Goal: Ask a question: Seek information or help from site administrators or community

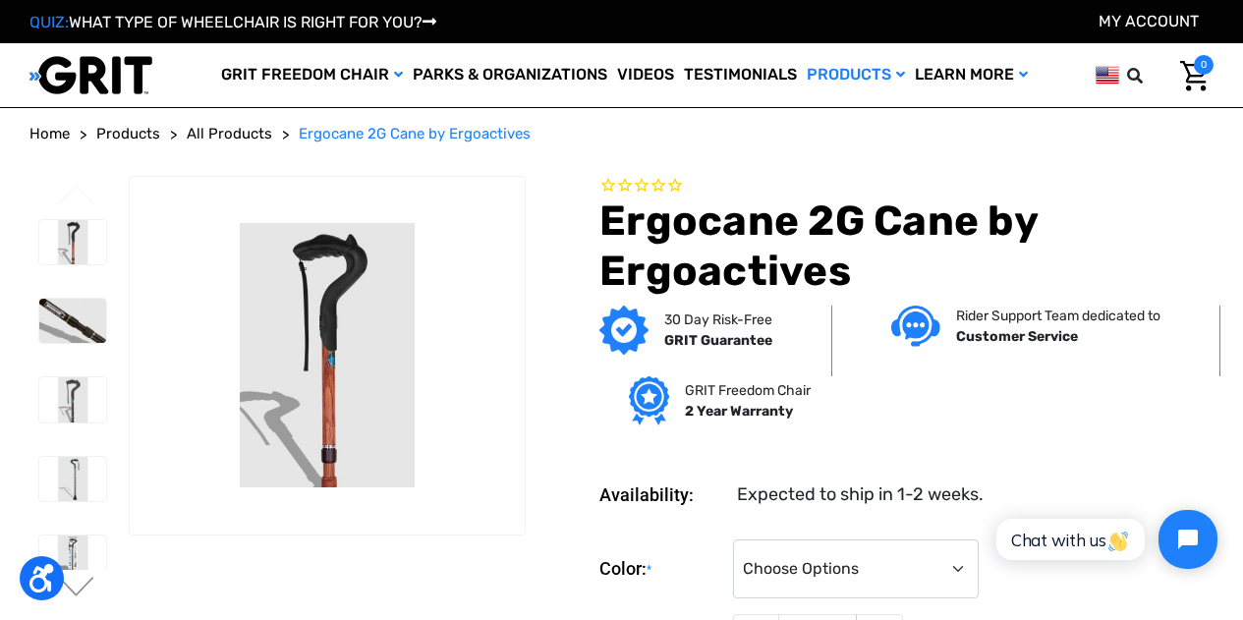
click at [241, 129] on span "All Products" at bounding box center [230, 134] width 86 height 18
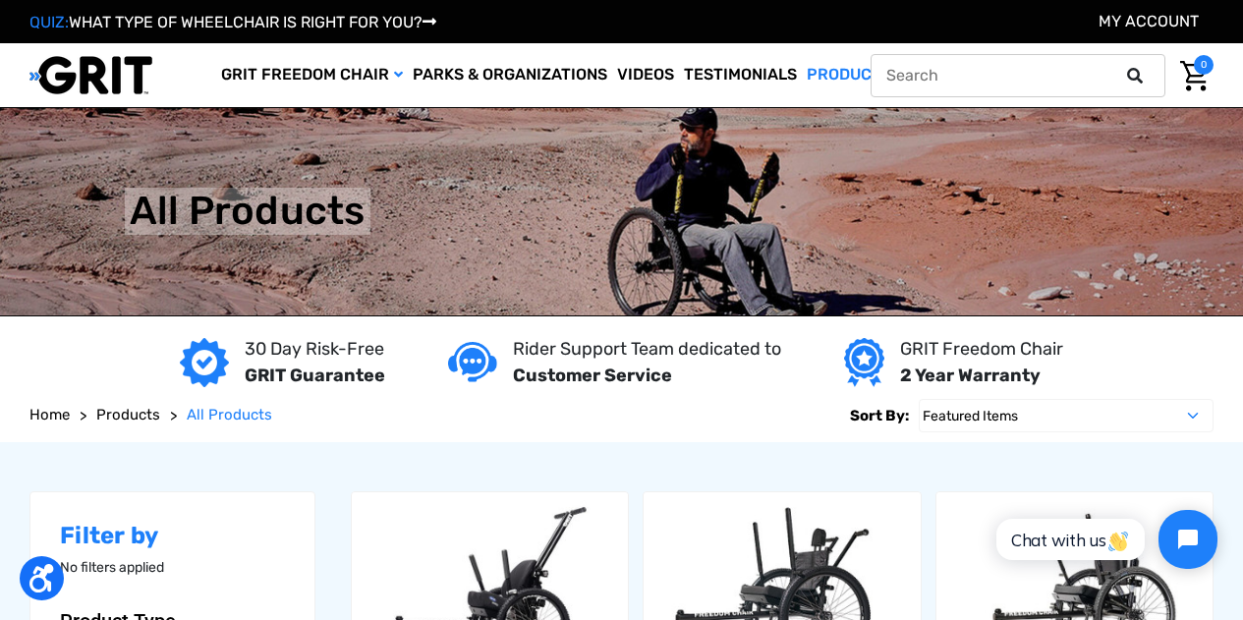
click at [1137, 71] on icon at bounding box center [1135, 76] width 16 height 16
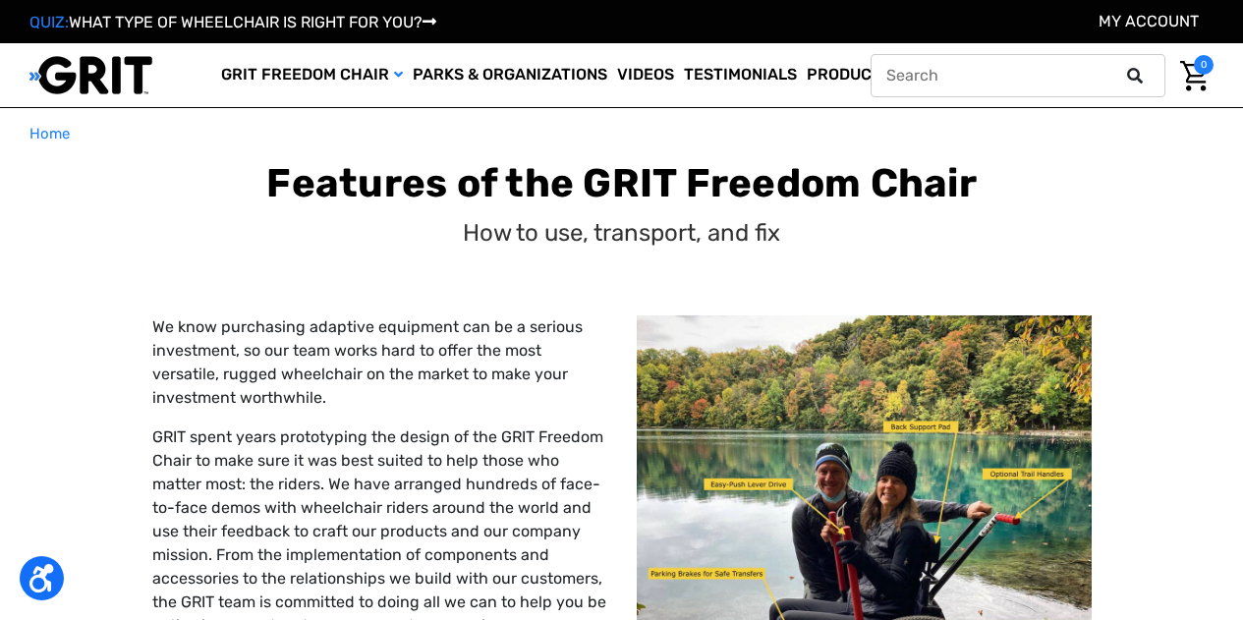
click at [1139, 73] on icon at bounding box center [1135, 76] width 16 height 16
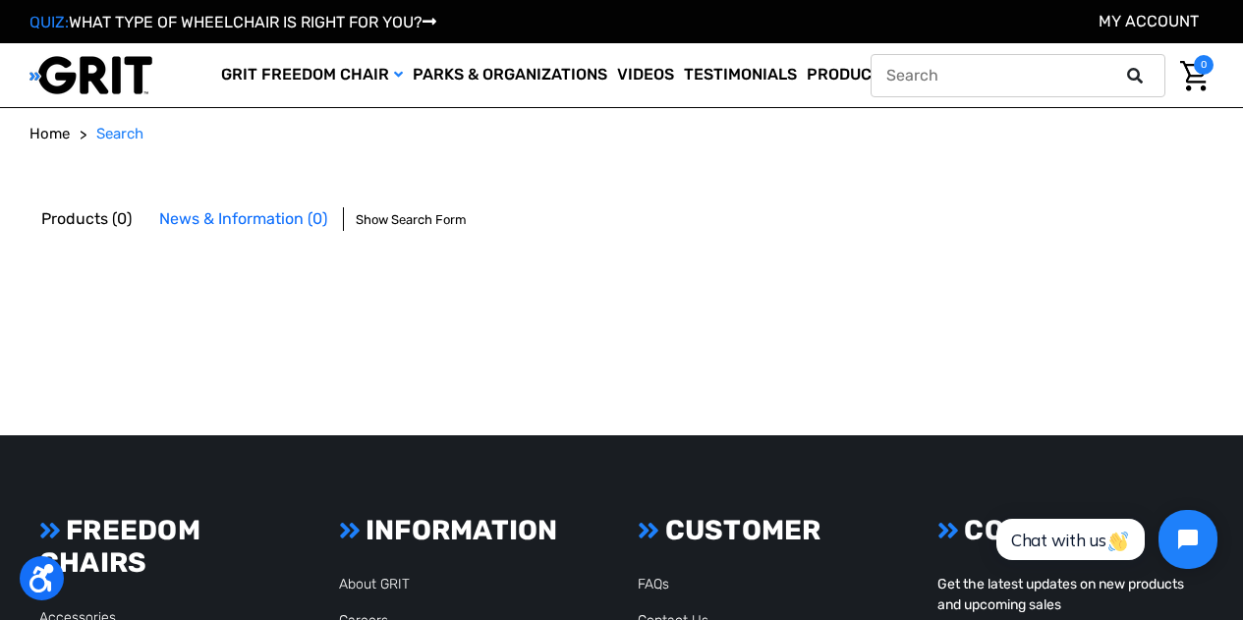
click at [1139, 81] on icon at bounding box center [1135, 76] width 16 height 16
click at [177, 126] on ol "Home Search" at bounding box center [621, 134] width 1184 height 23
click at [132, 131] on span "Search" at bounding box center [119, 134] width 47 height 18
click at [447, 220] on span "Show Search Form" at bounding box center [411, 220] width 111 height 20
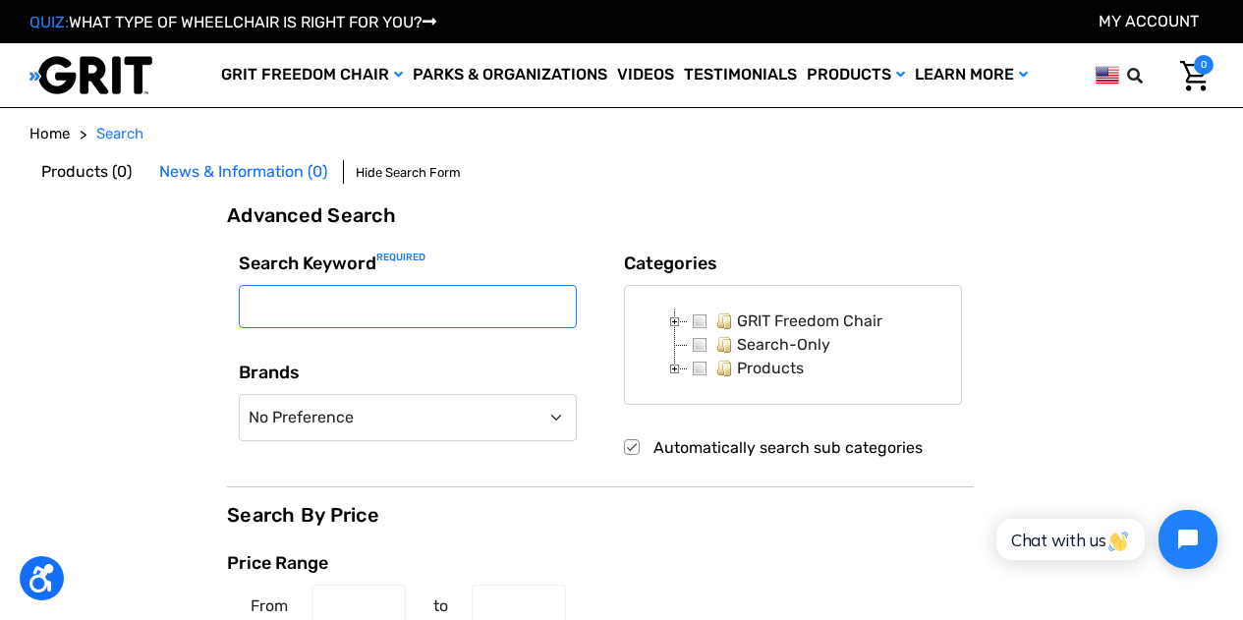
click at [407, 302] on input "Search Keyword Required" at bounding box center [408, 306] width 338 height 43
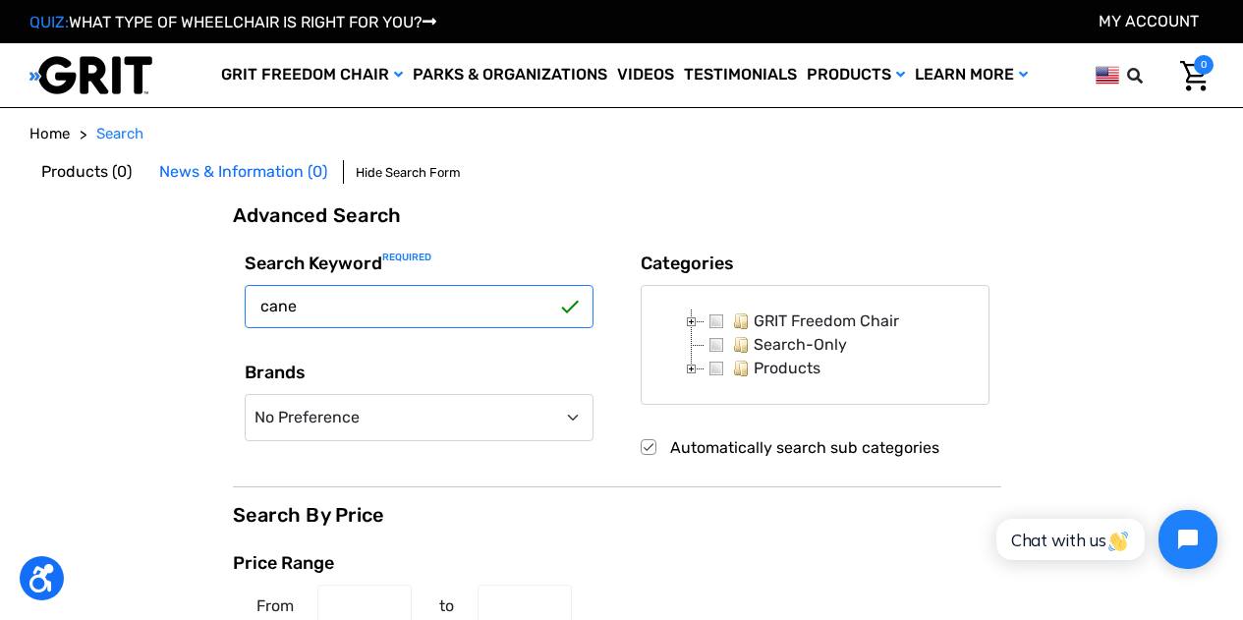
type input "cane"
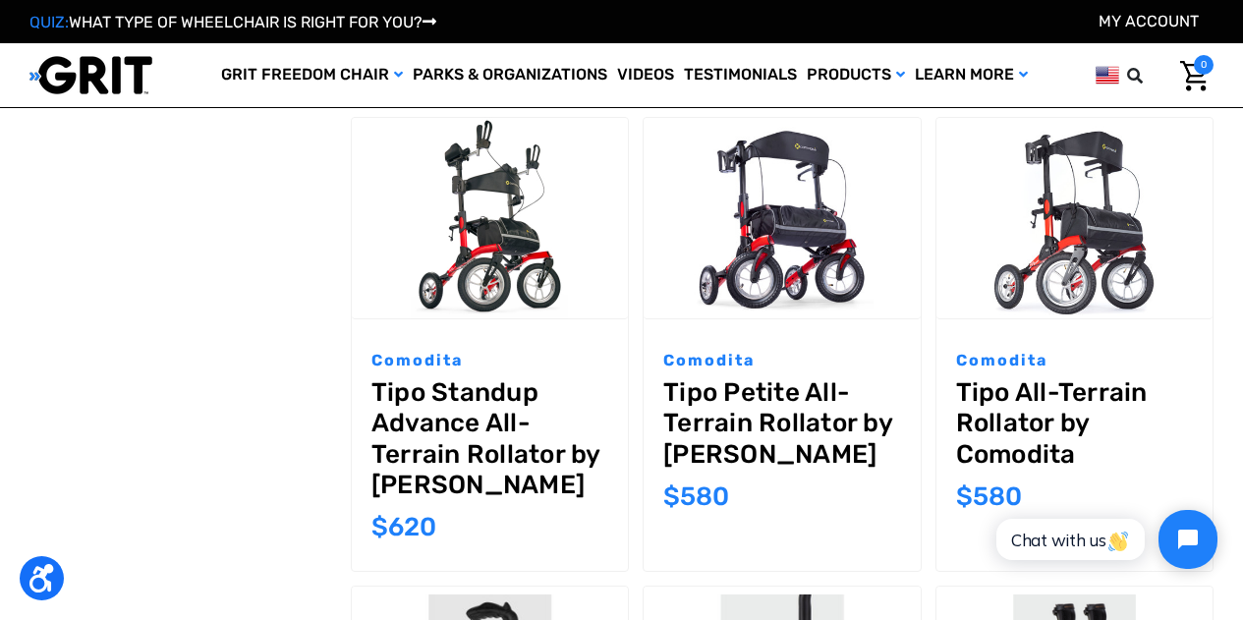
scroll to position [541, 0]
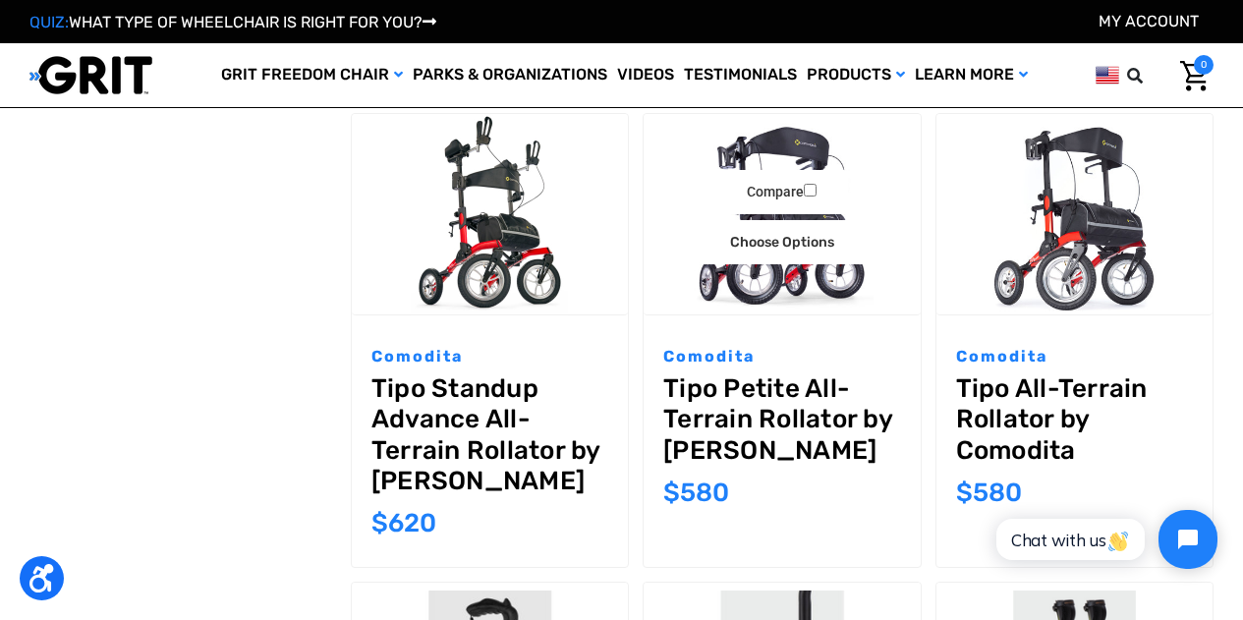
click at [721, 384] on link "Tipo Petite All-Terrain Rollator by [PERSON_NAME]" at bounding box center [781, 420] width 237 height 92
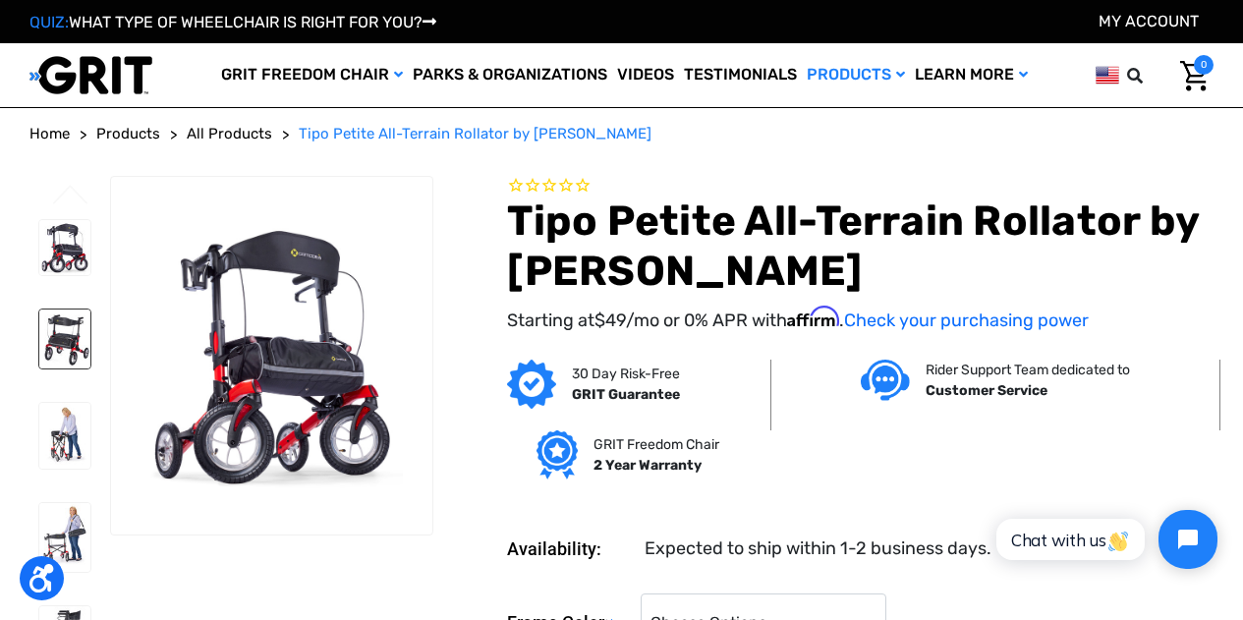
click at [69, 333] on img at bounding box center [64, 339] width 51 height 59
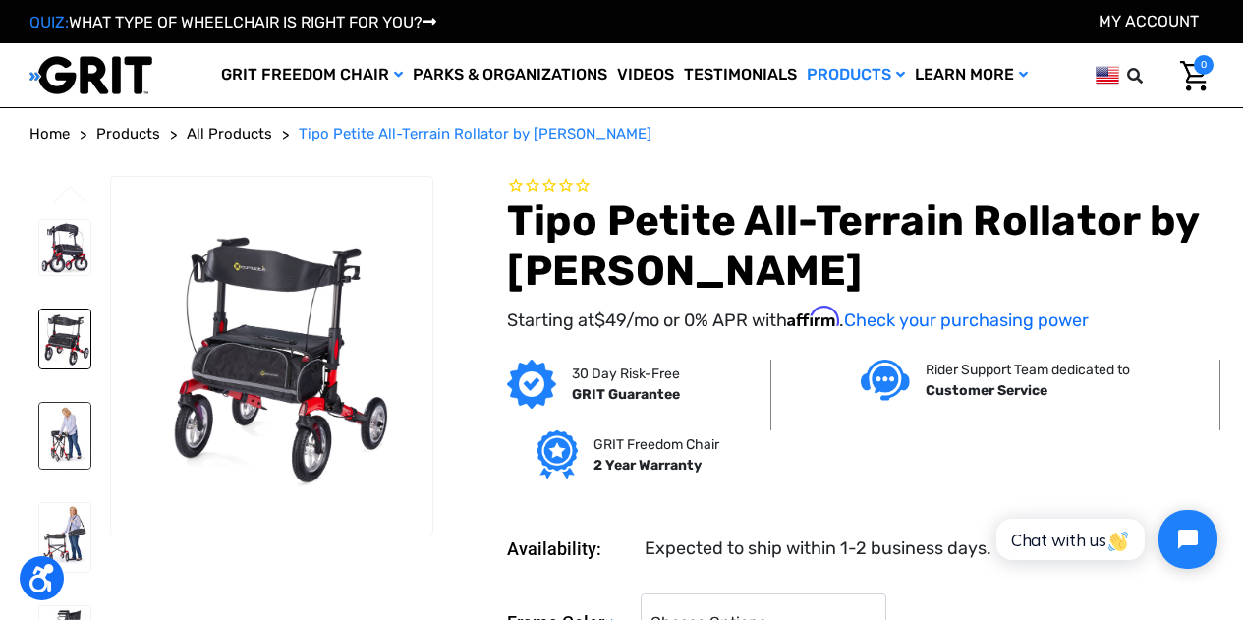
click at [69, 427] on img at bounding box center [64, 436] width 51 height 66
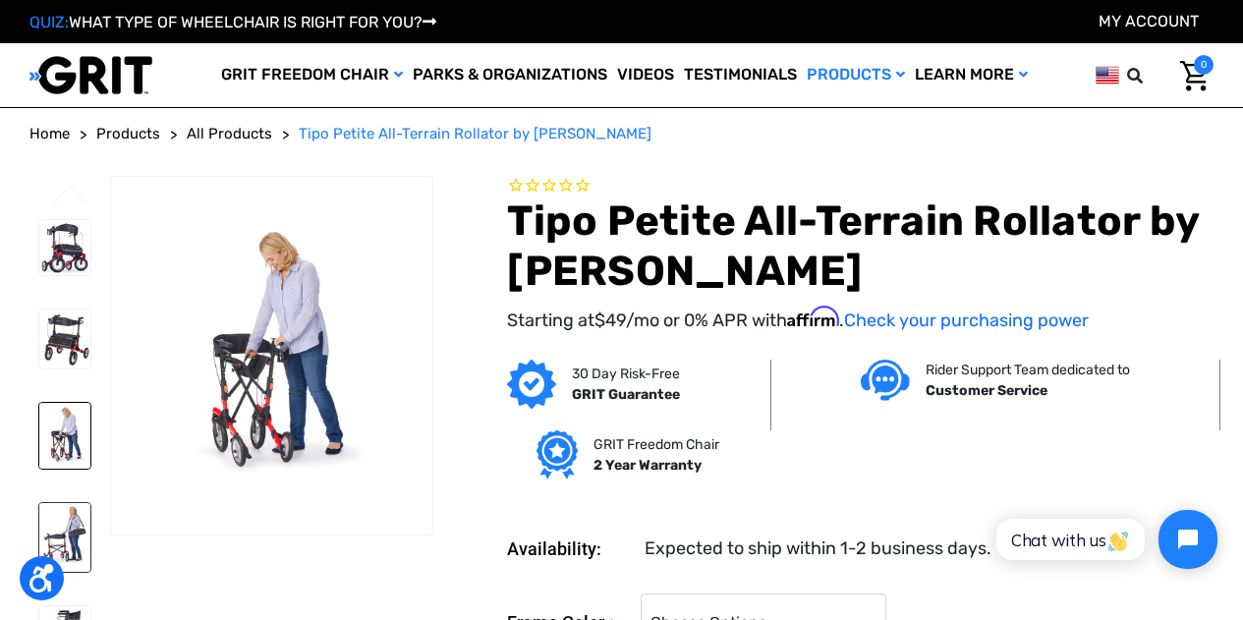
click at [72, 519] on img at bounding box center [64, 537] width 51 height 69
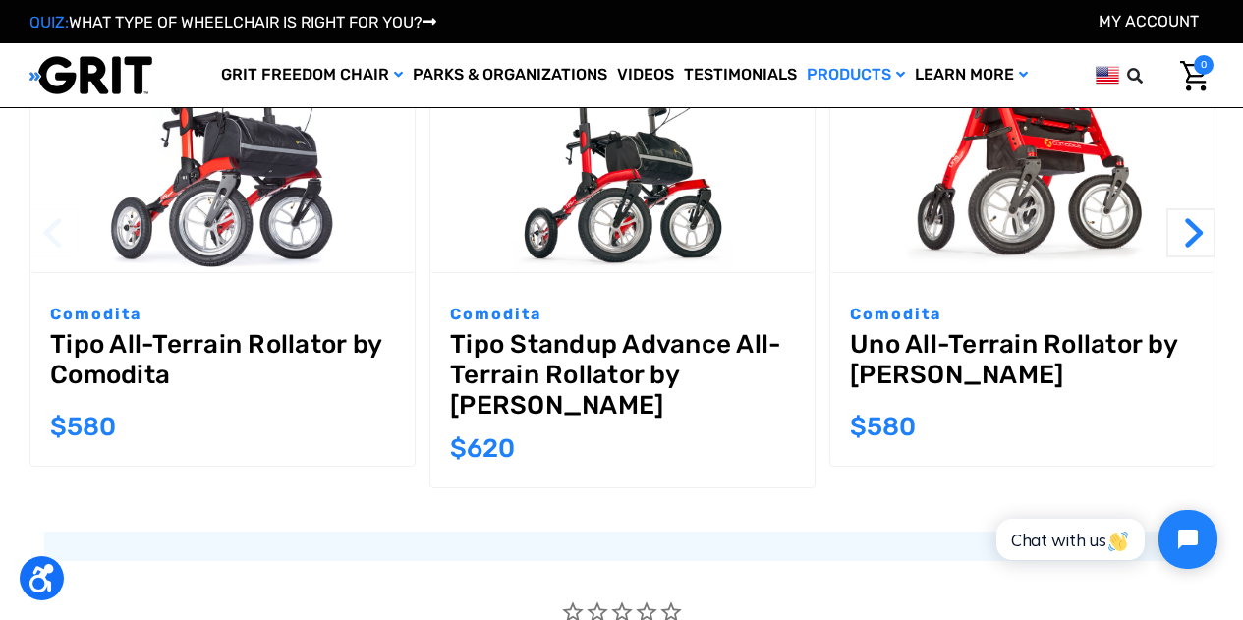
scroll to position [2848, 0]
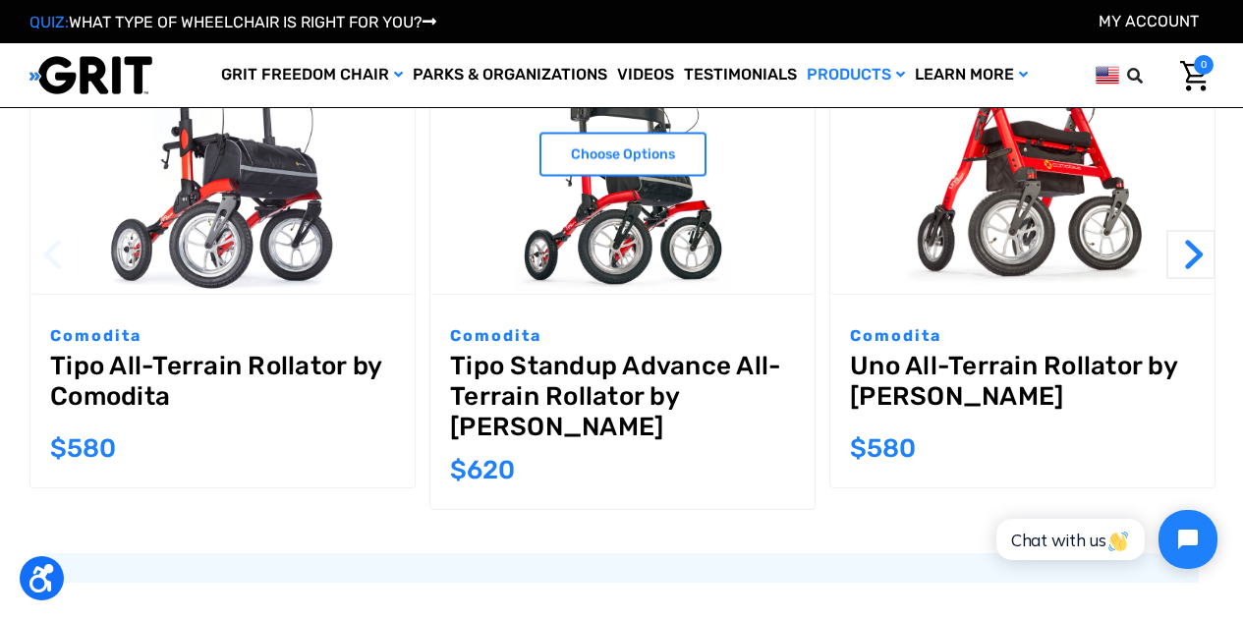
click at [727, 356] on link "Tipo Standup Advance All-Terrain Rollator by Comodita" at bounding box center [622, 397] width 345 height 92
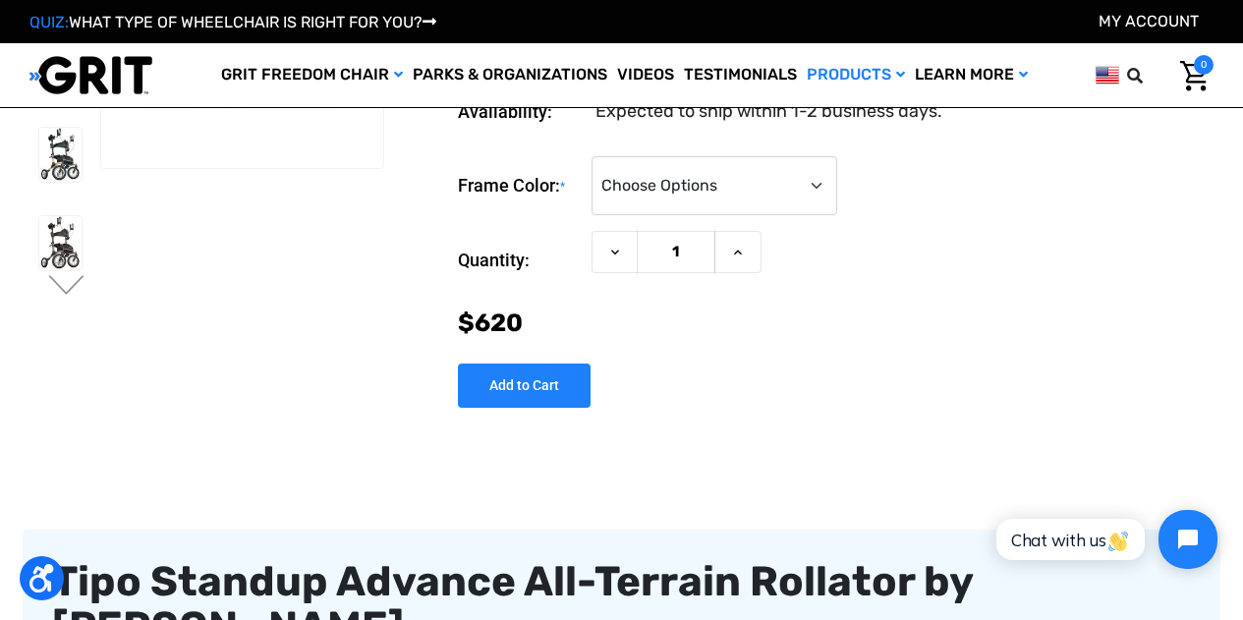
scroll to position [255, 0]
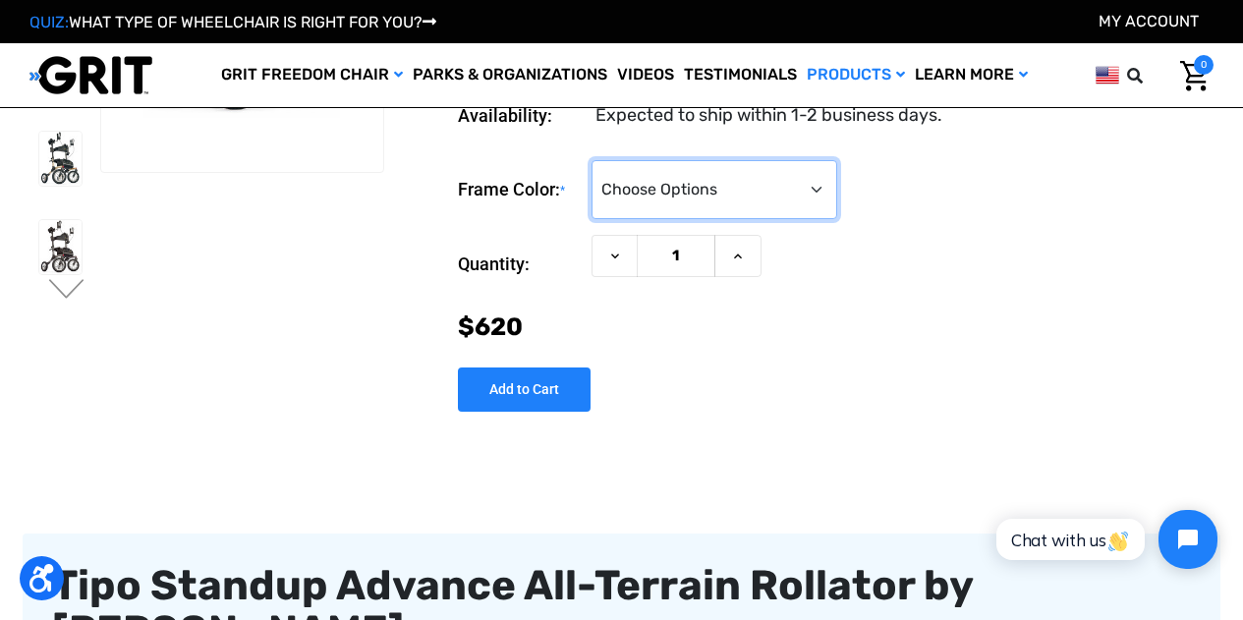
click at [837, 219] on select "Choose Options Metallic Champagne (Unavailable) Metallic Graphite (Unavailable)…" at bounding box center [715, 189] width 246 height 59
click at [1169, 297] on form "Frame Color: * Choose Options Metallic Champagne (Unavailable) Metallic Graphit…" at bounding box center [836, 253] width 756 height 186
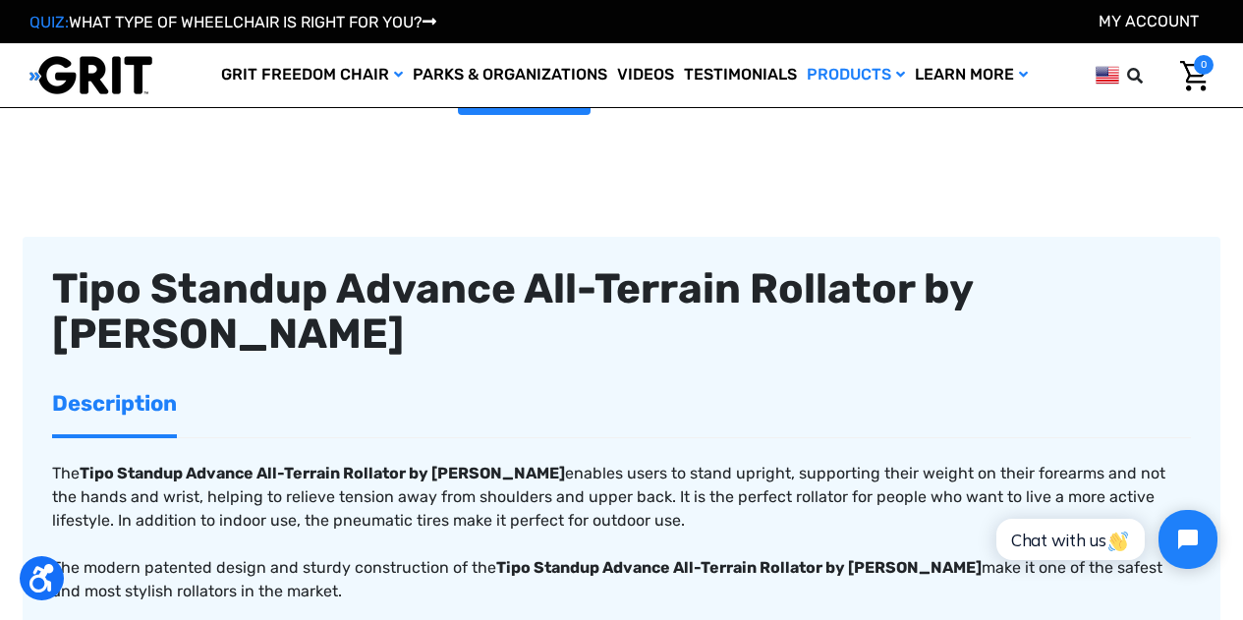
scroll to position [558, 0]
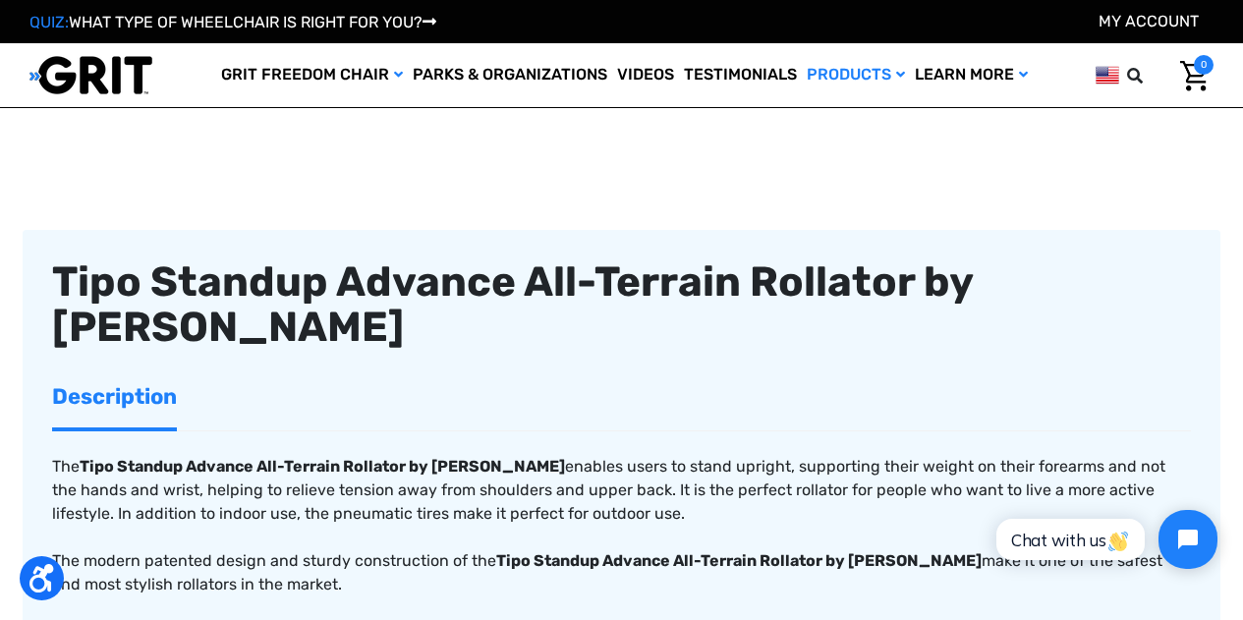
drag, startPoint x: 1185, startPoint y: 147, endPoint x: 1186, endPoint y: 112, distance: 35.4
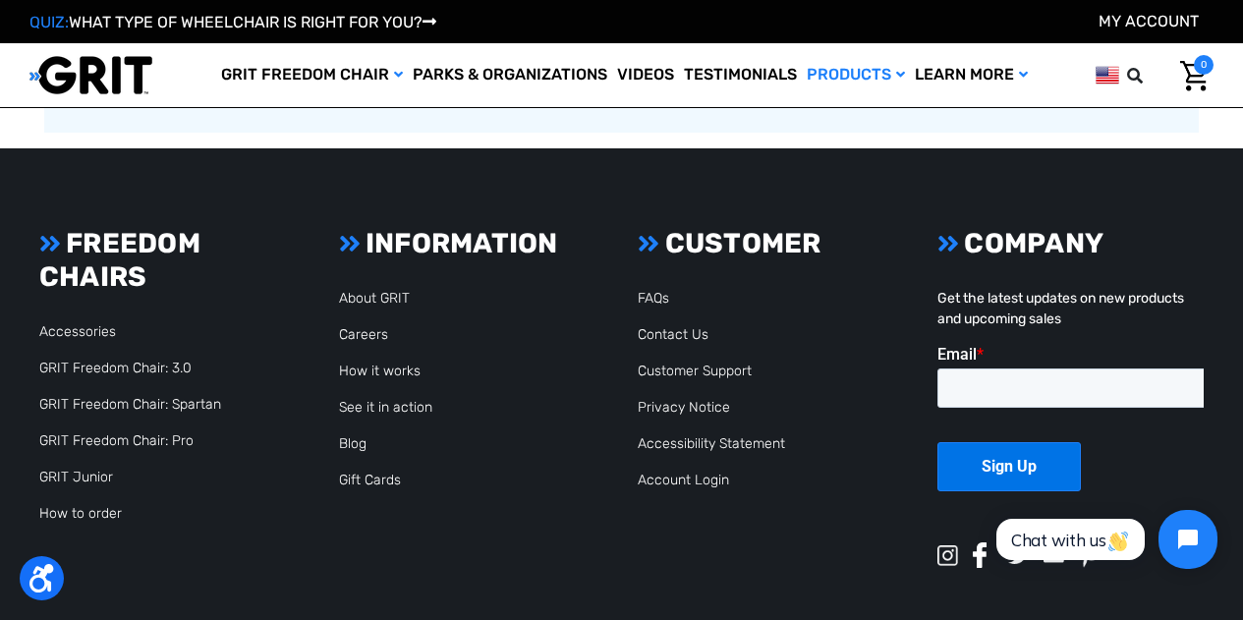
scroll to position [3789, 0]
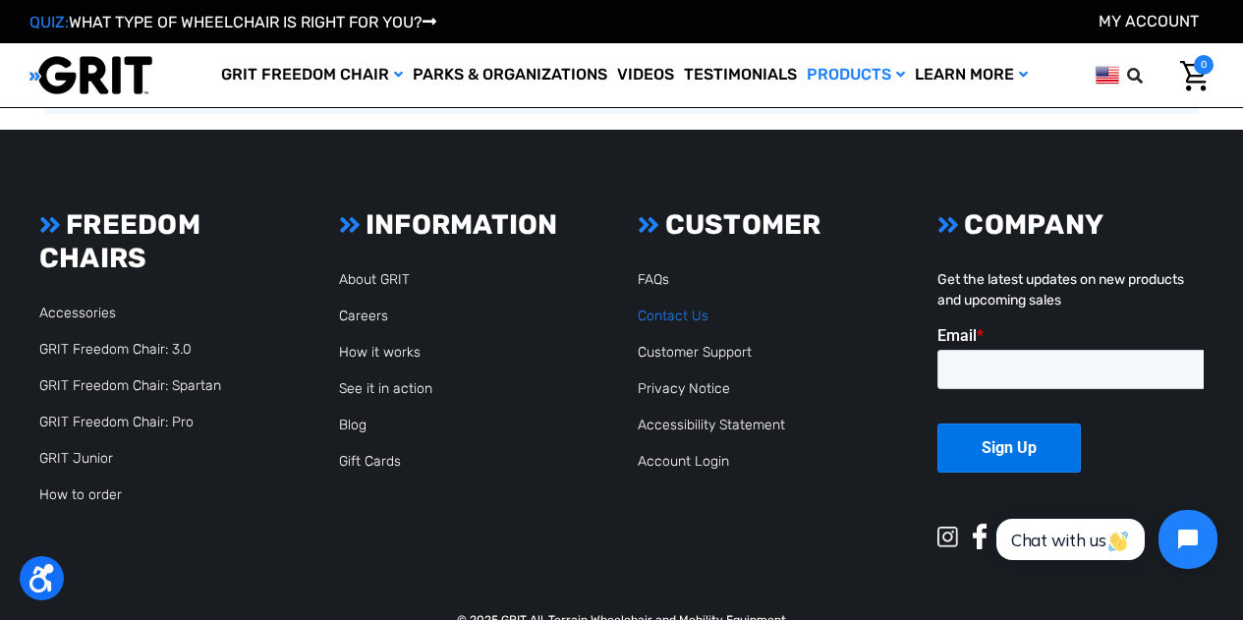
click at [700, 317] on link "Contact Us" at bounding box center [673, 316] width 71 height 17
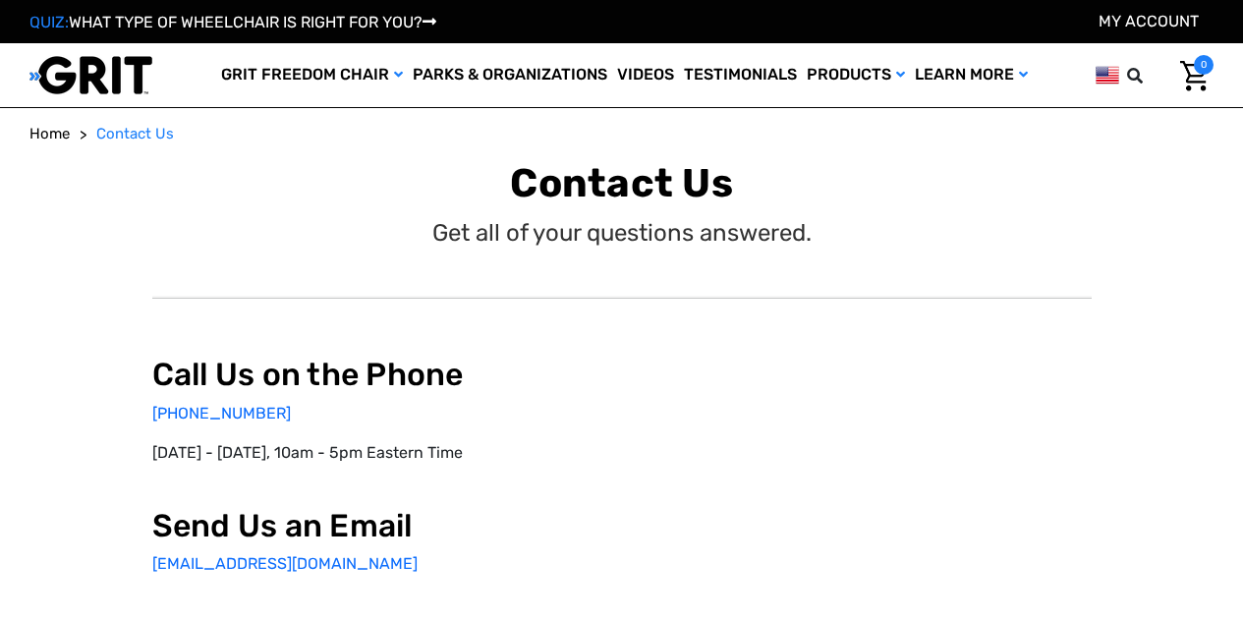
select select "US"
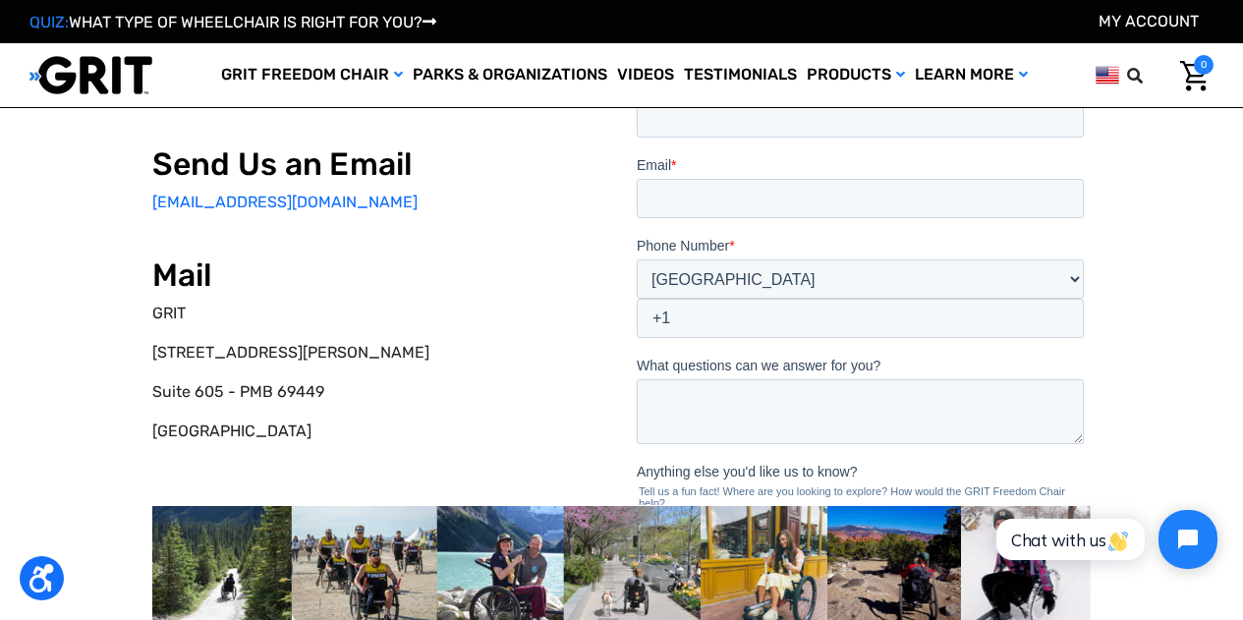
scroll to position [279, 0]
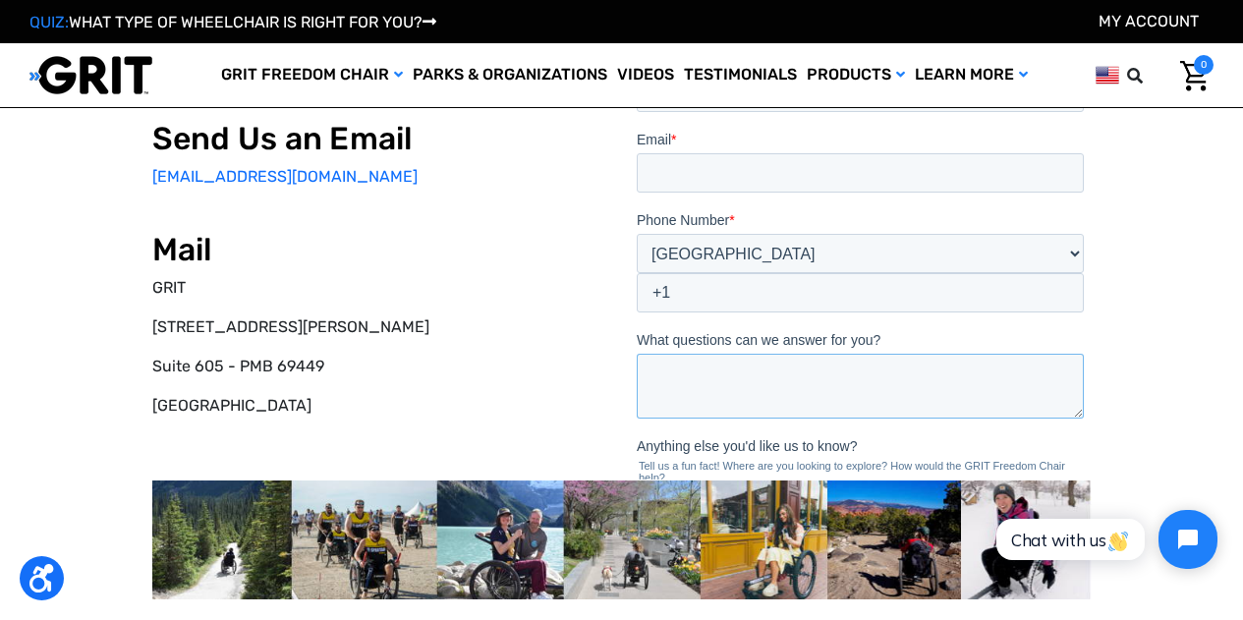
click at [692, 355] on textarea "What questions can we answer for you?" at bounding box center [859, 387] width 447 height 65
click at [232, 176] on link "[EMAIL_ADDRESS][DOMAIN_NAME]" at bounding box center [284, 176] width 265 height 19
